Goal: Information Seeking & Learning: Check status

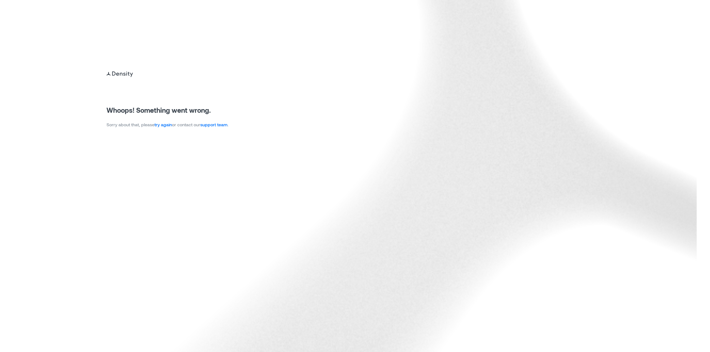
click at [169, 122] on p "Sorry about that, please try again or contact our support team ." at bounding box center [167, 124] width 122 height 7
click at [169, 126] on link "try again" at bounding box center [162, 124] width 17 height 5
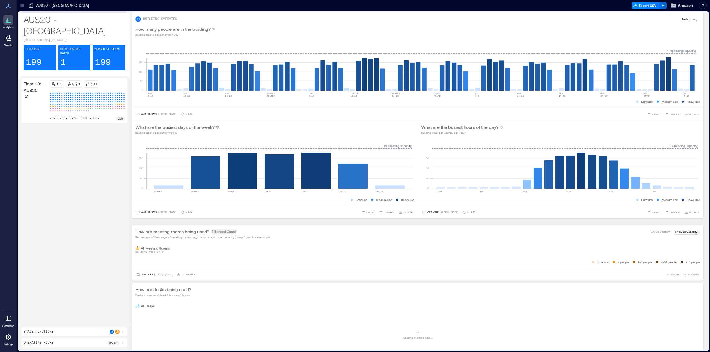
click at [27, 5] on div "AUS20 - [GEOGRAPHIC_DATA]" at bounding box center [59, 5] width 64 height 9
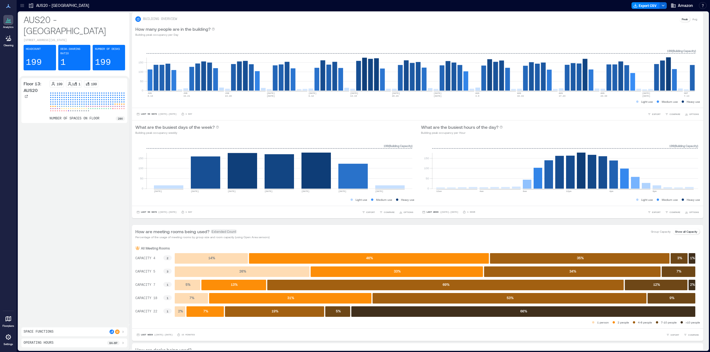
click at [27, 5] on div "AUS20 - [GEOGRAPHIC_DATA]" at bounding box center [59, 5] width 64 height 9
click at [21, 6] on icon at bounding box center [22, 6] width 6 height 6
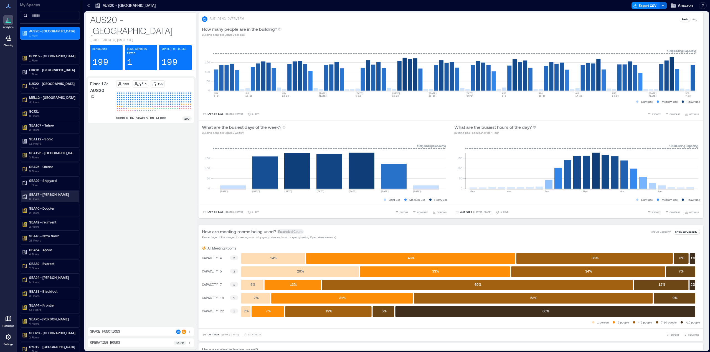
click at [43, 200] on p "6 Floors" at bounding box center [52, 199] width 47 height 4
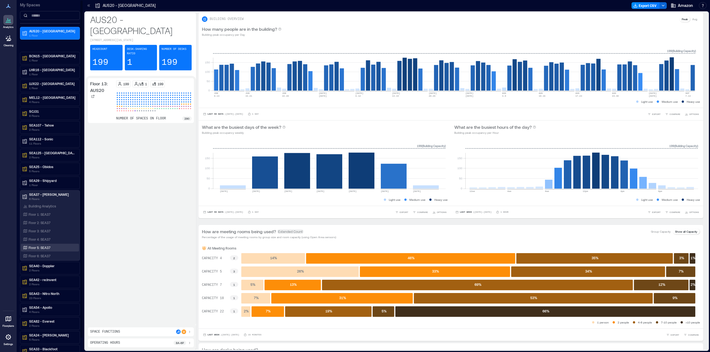
click at [40, 250] on div "Floor 5: SEA37" at bounding box center [49, 248] width 54 height 6
